Goal: Task Accomplishment & Management: Use online tool/utility

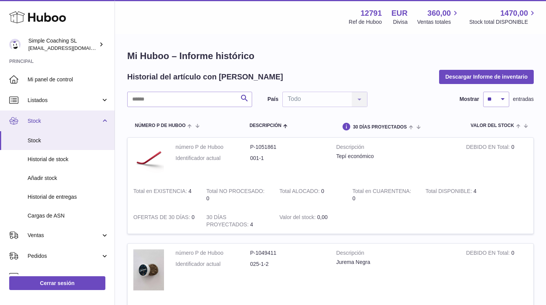
click at [60, 120] on span "Stock" at bounding box center [64, 120] width 73 height 7
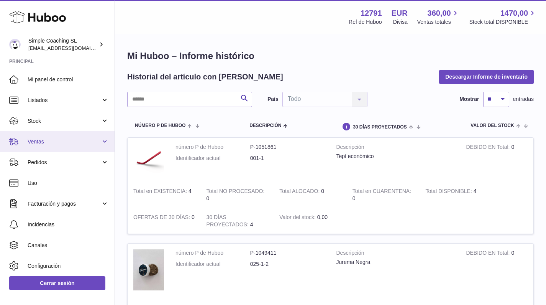
click at [67, 141] on span "Ventas" at bounding box center [64, 141] width 73 height 7
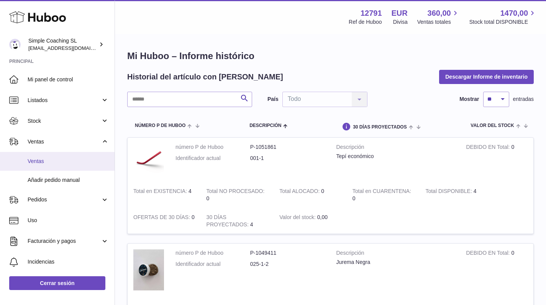
click at [94, 165] on link "Ventas" at bounding box center [57, 161] width 115 height 19
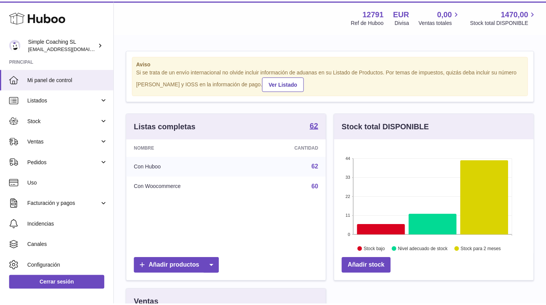
scroll to position [120, 202]
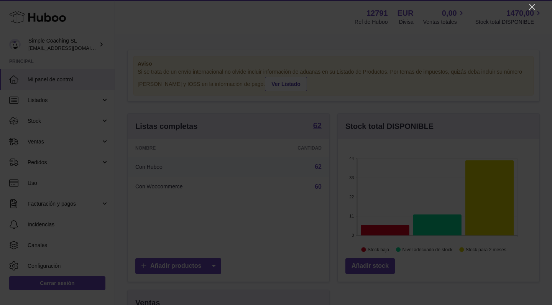
click at [527, 7] on div at bounding box center [276, 152] width 552 height 305
click at [531, 7] on icon "Close" at bounding box center [531, 6] width 9 height 9
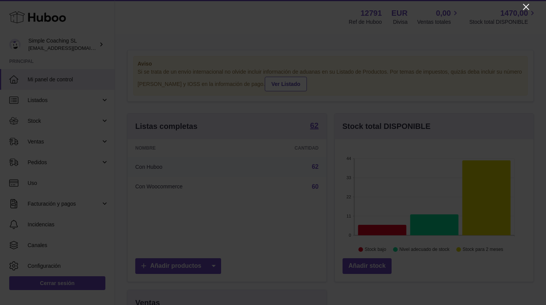
scroll to position [383101, 383022]
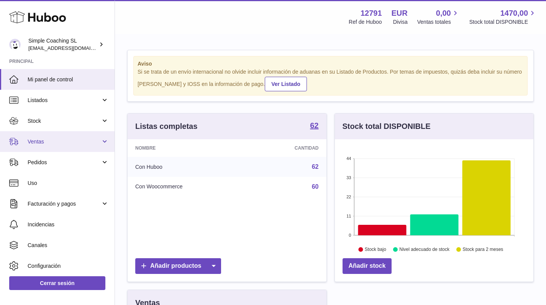
click at [82, 144] on link "Ventas" at bounding box center [57, 141] width 115 height 21
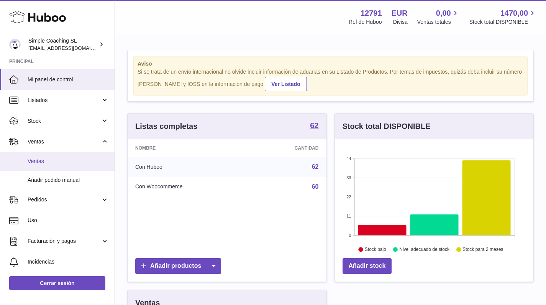
click at [67, 158] on span "Ventas" at bounding box center [68, 161] width 81 height 7
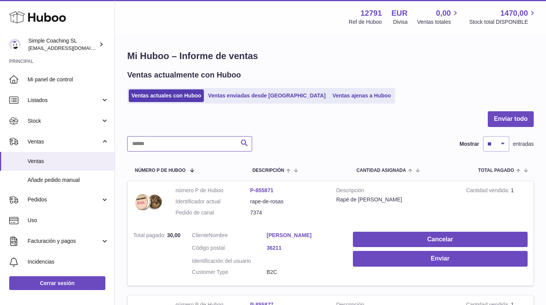
click at [166, 146] on input "text" at bounding box center [189, 143] width 125 height 15
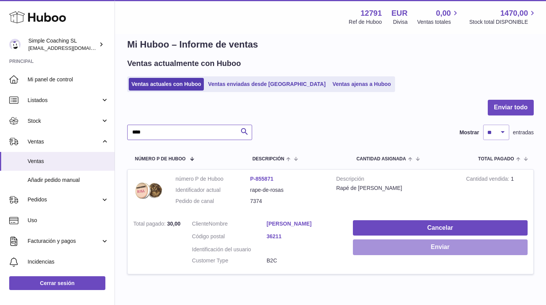
type input "****"
click at [392, 246] on button "Enviar" at bounding box center [440, 247] width 175 height 16
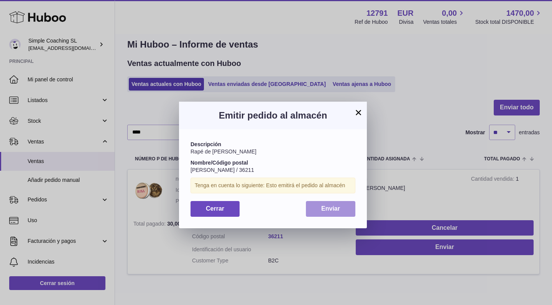
click at [331, 206] on span "Enviar" at bounding box center [330, 208] width 19 height 7
